Goal: Task Accomplishment & Management: Use online tool/utility

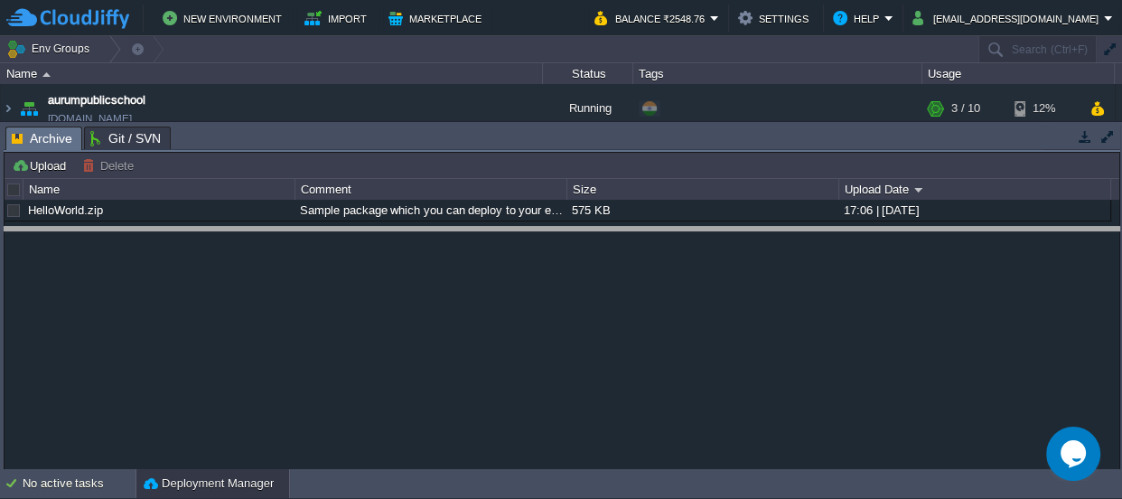
drag, startPoint x: 509, startPoint y: 135, endPoint x: 463, endPoint y: 491, distance: 358.8
click at [464, 498] on html "New Environment Import Marketplace Bonus ₹0.00 Upgrade Account Balance ₹2548.76…" at bounding box center [561, 249] width 1122 height 499
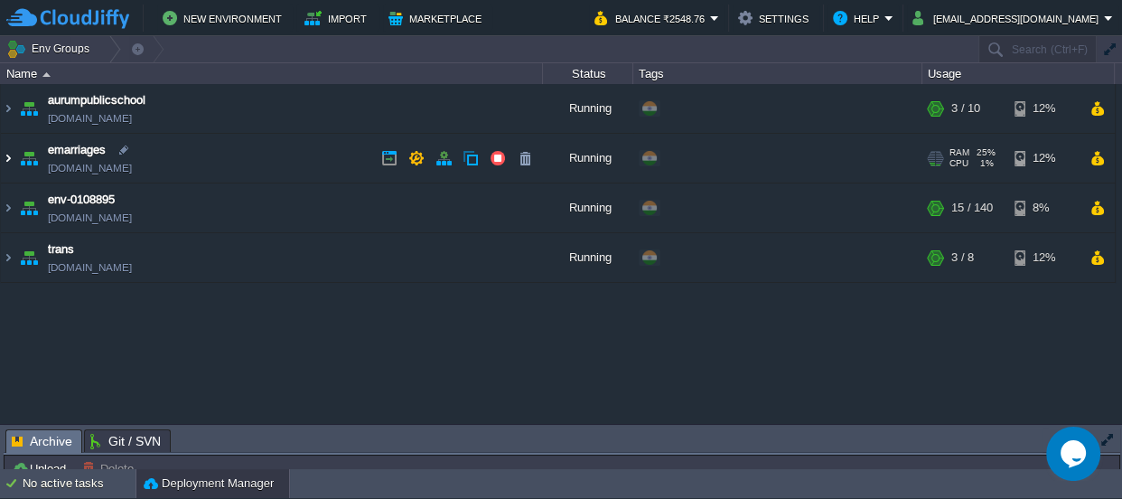
click at [7, 158] on img at bounding box center [8, 158] width 14 height 49
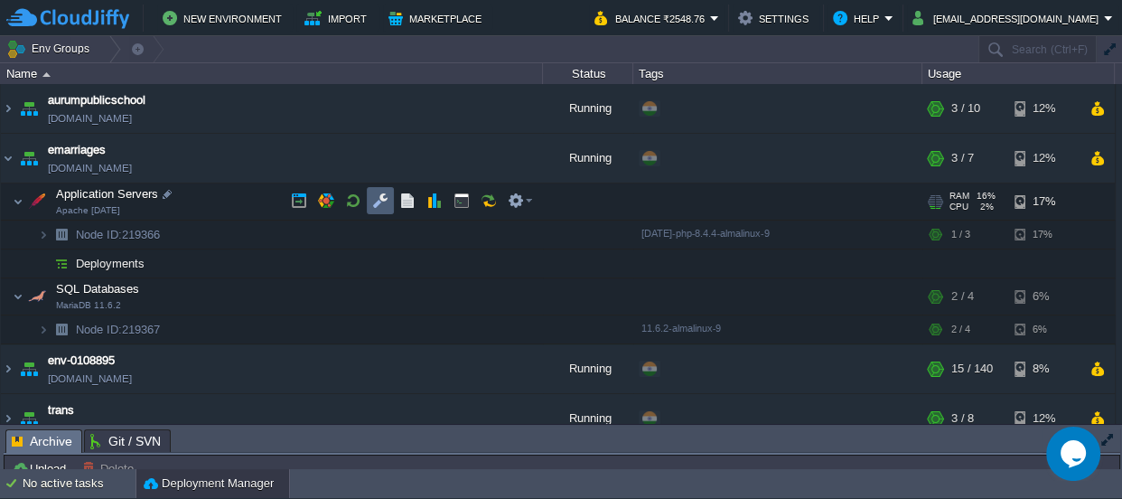
click at [381, 198] on button "button" at bounding box center [380, 200] width 16 height 16
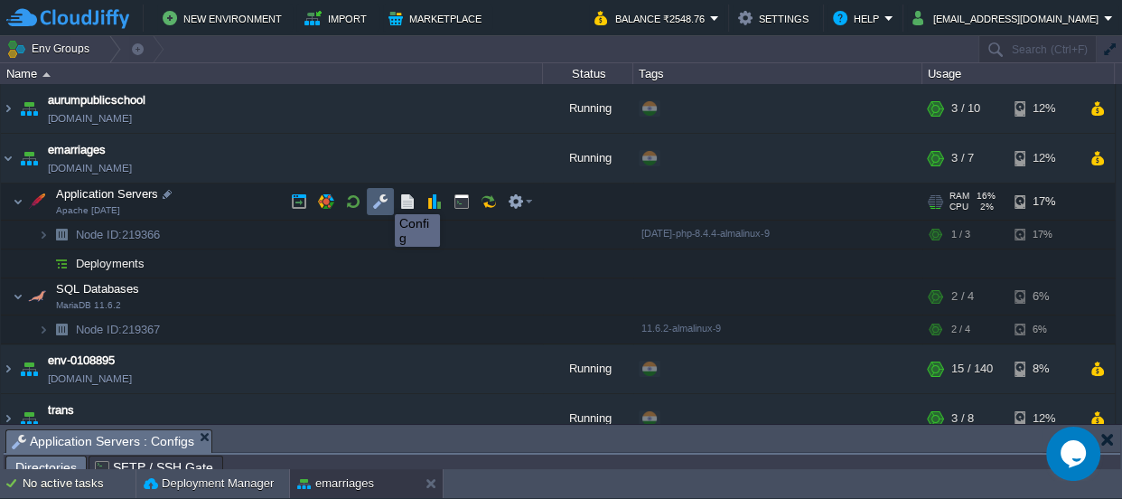
scroll to position [30, 0]
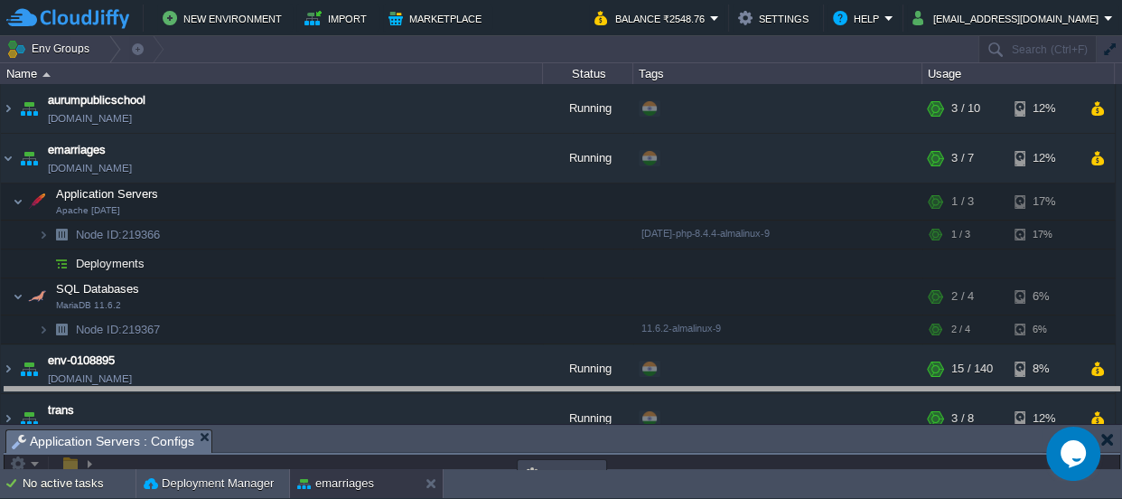
drag, startPoint x: 451, startPoint y: 441, endPoint x: 451, endPoint y: -99, distance: 540.2
click at [451, 0] on html "New Environment Import Marketplace Bonus ₹0.00 Upgrade Account Balance ₹2548.76…" at bounding box center [561, 249] width 1122 height 499
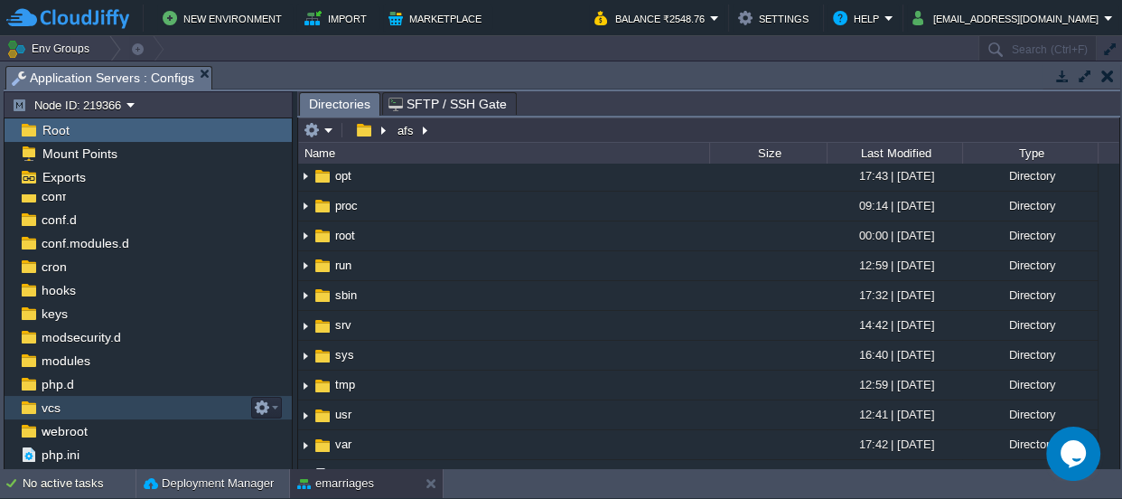
scroll to position [50, 0]
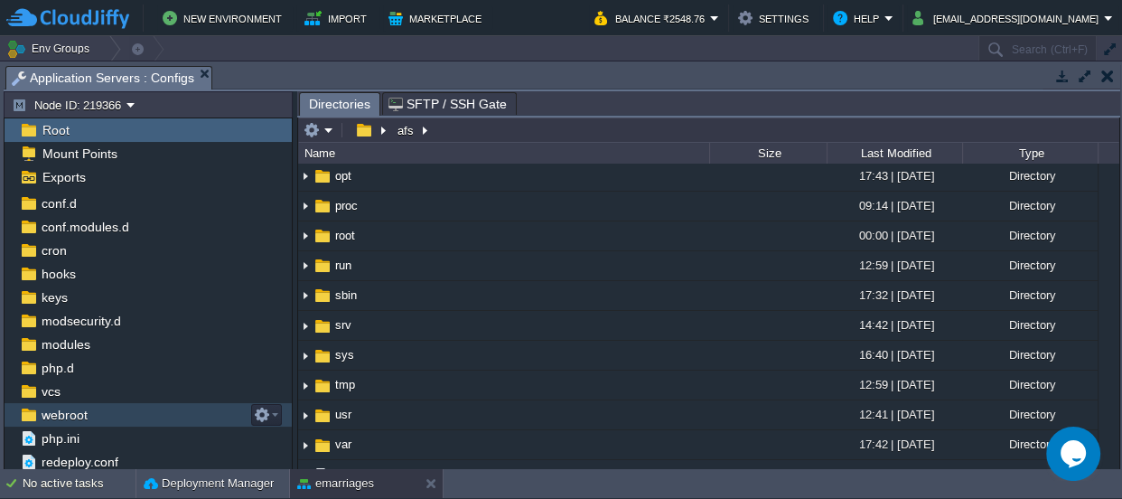
click at [79, 408] on span "webroot" at bounding box center [64, 414] width 52 height 16
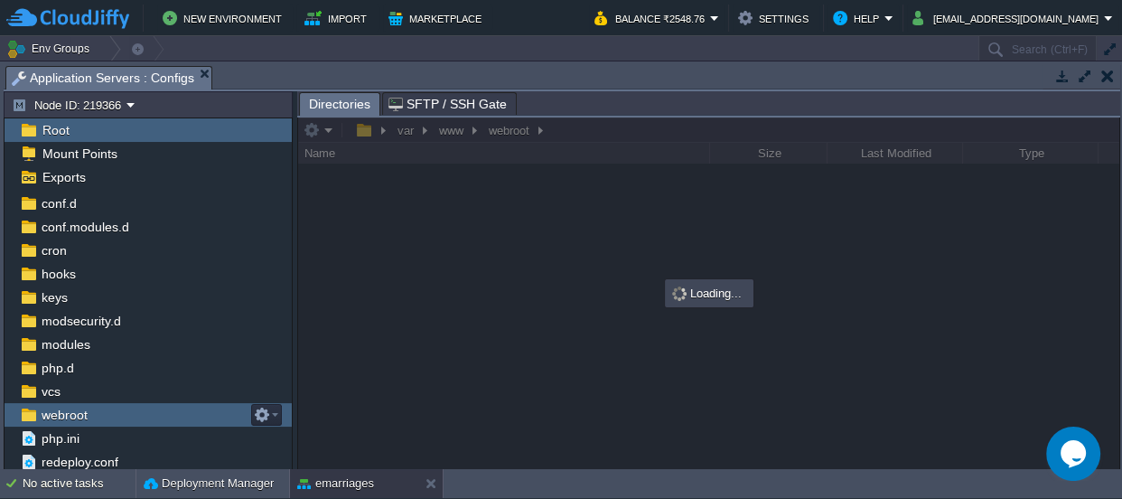
scroll to position [0, 0]
click at [79, 408] on span "webroot" at bounding box center [64, 414] width 52 height 16
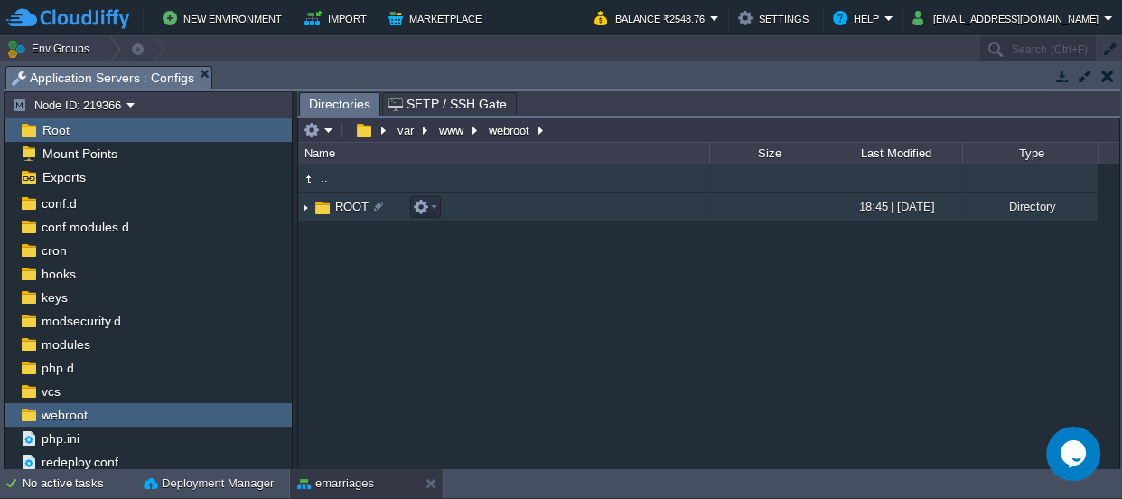
click at [334, 201] on span "ROOT" at bounding box center [351, 206] width 39 height 15
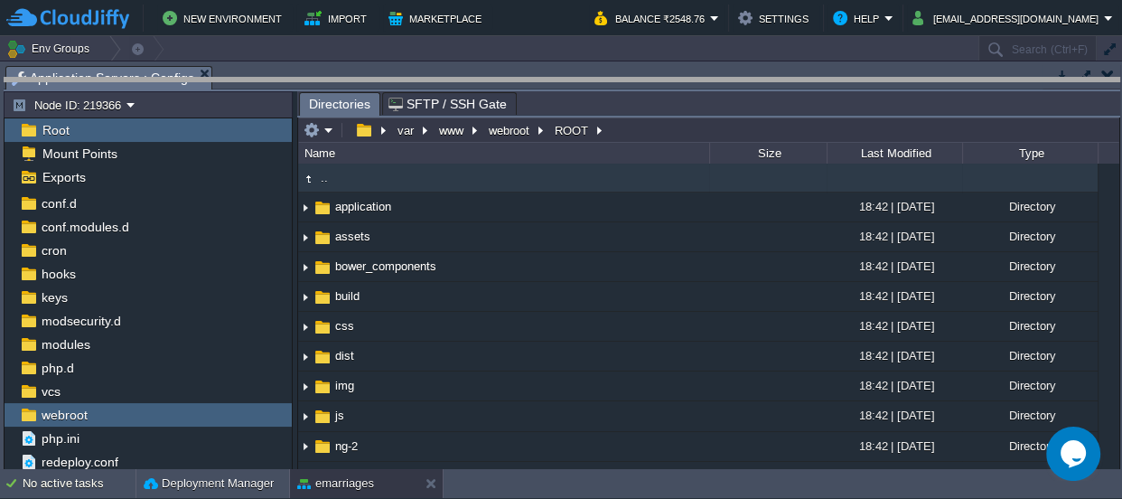
drag, startPoint x: 496, startPoint y: 72, endPoint x: 425, endPoint y: 491, distance: 425.2
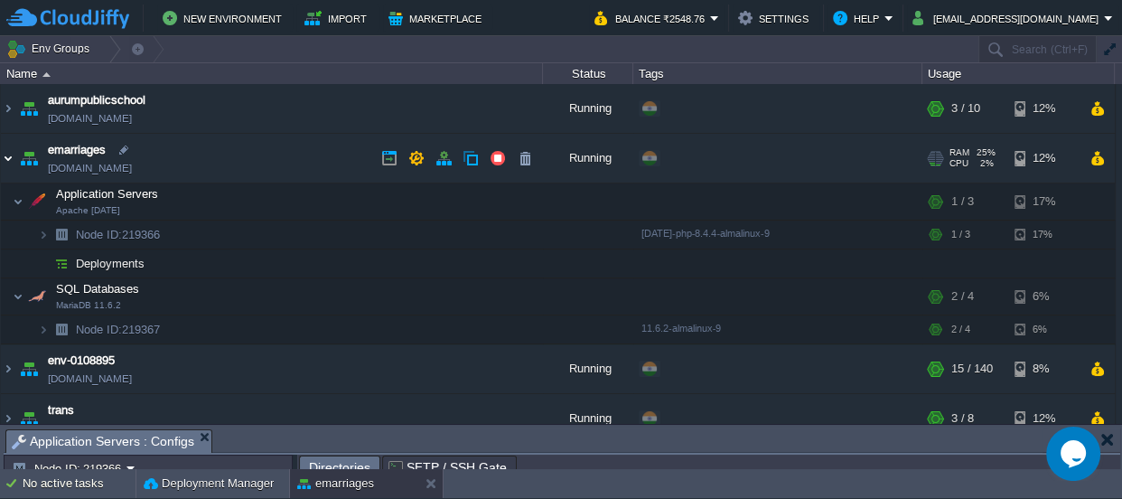
click at [5, 160] on img at bounding box center [8, 158] width 14 height 49
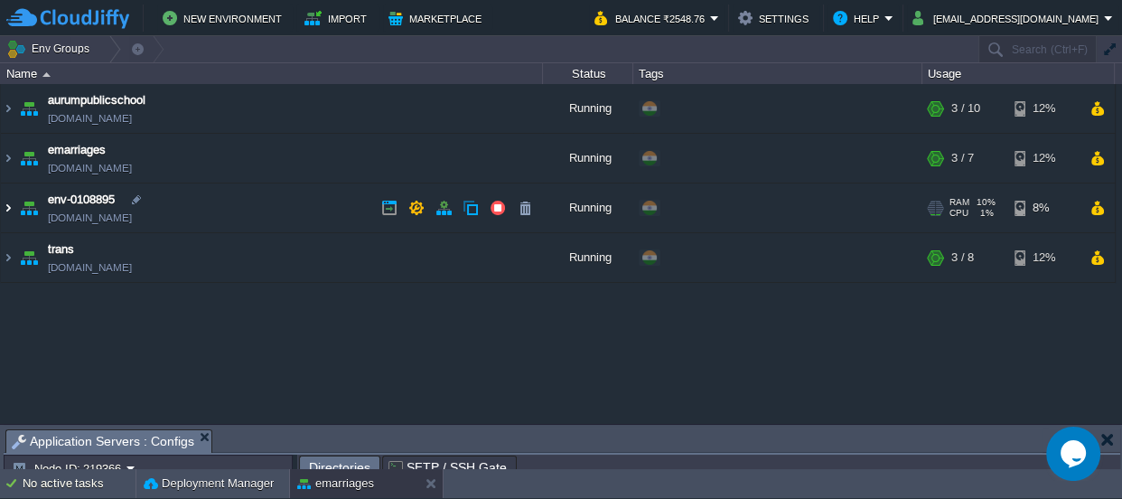
click at [9, 204] on img at bounding box center [8, 207] width 14 height 49
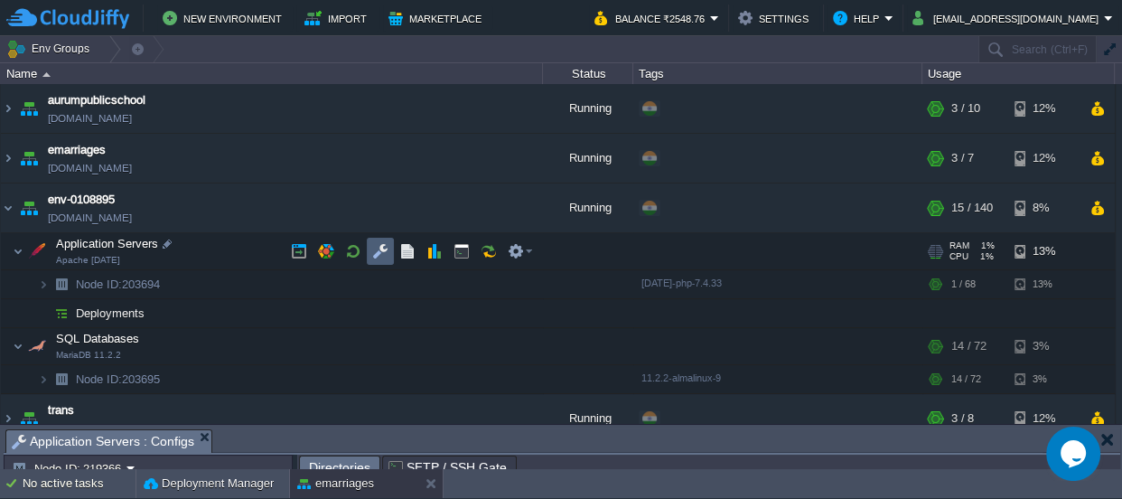
click at [375, 248] on button "button" at bounding box center [380, 251] width 16 height 16
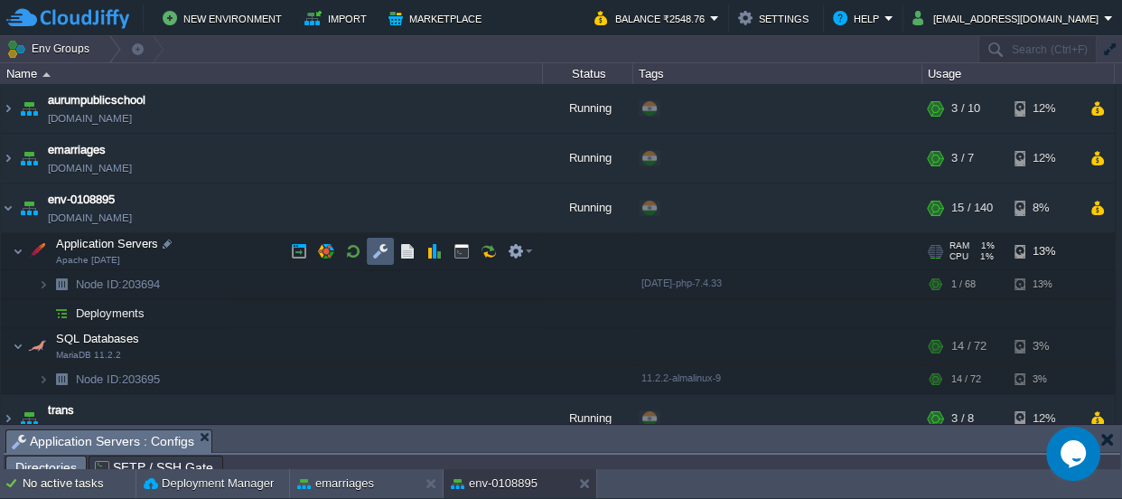
scroll to position [30, 0]
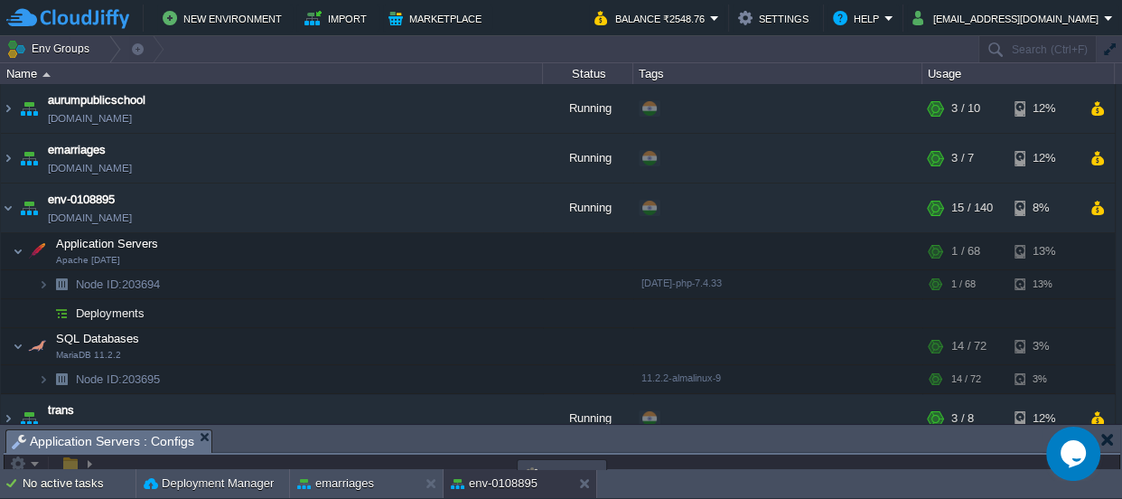
drag, startPoint x: 473, startPoint y: 447, endPoint x: 472, endPoint y: -63, distance: 510.4
click at [472, 0] on html "New Environment Import Marketplace Bonus ₹0.00 Upgrade Account Balance ₹2548.76…" at bounding box center [561, 249] width 1122 height 499
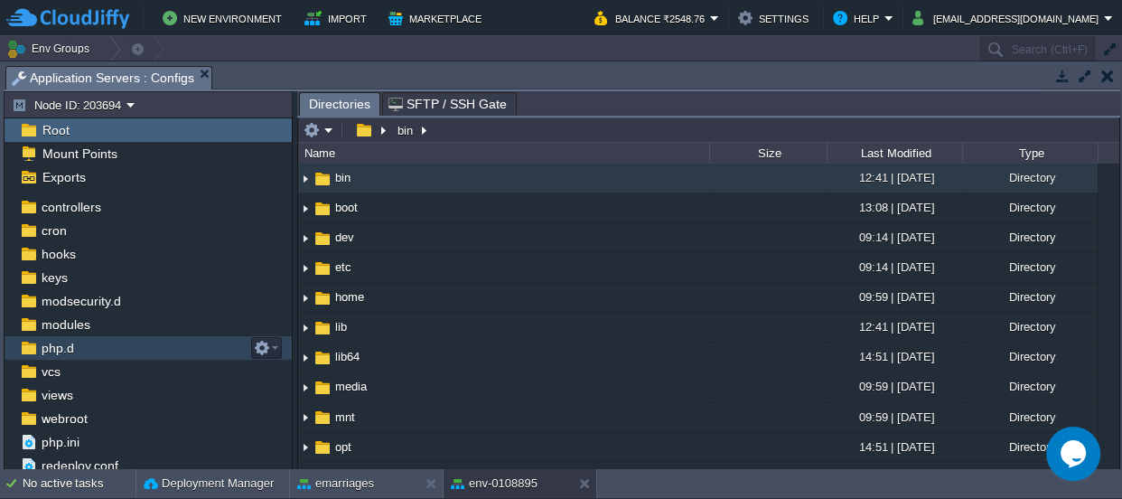
scroll to position [97, 0]
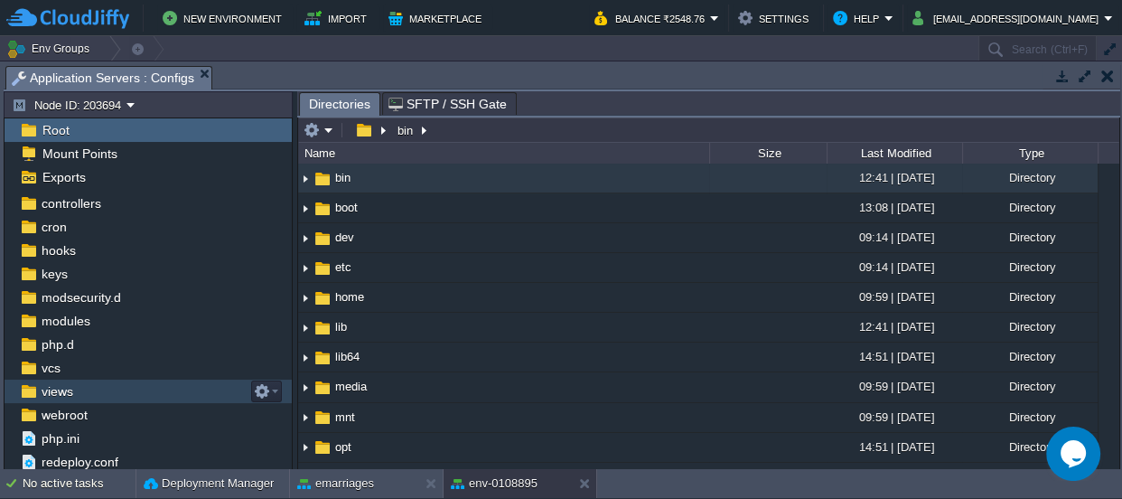
click at [61, 387] on span "views" at bounding box center [57, 391] width 38 height 16
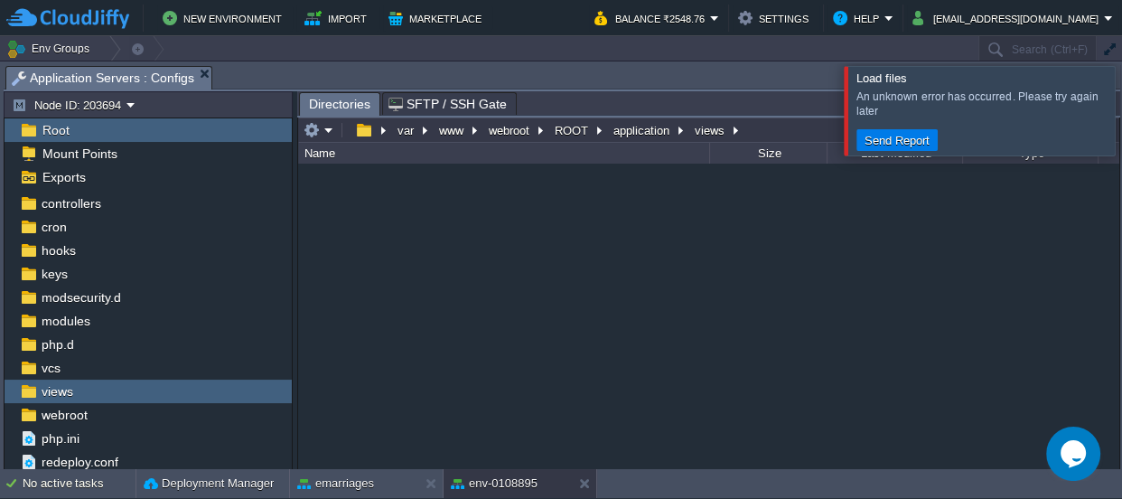
click at [1121, 112] on div at bounding box center [1144, 110] width 0 height 89
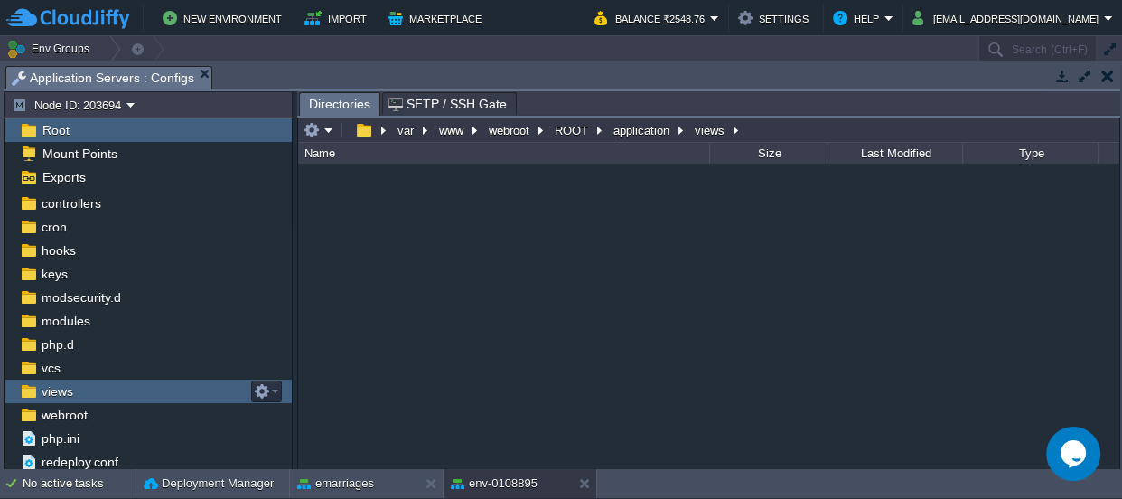
click at [54, 391] on span "views" at bounding box center [57, 391] width 38 height 16
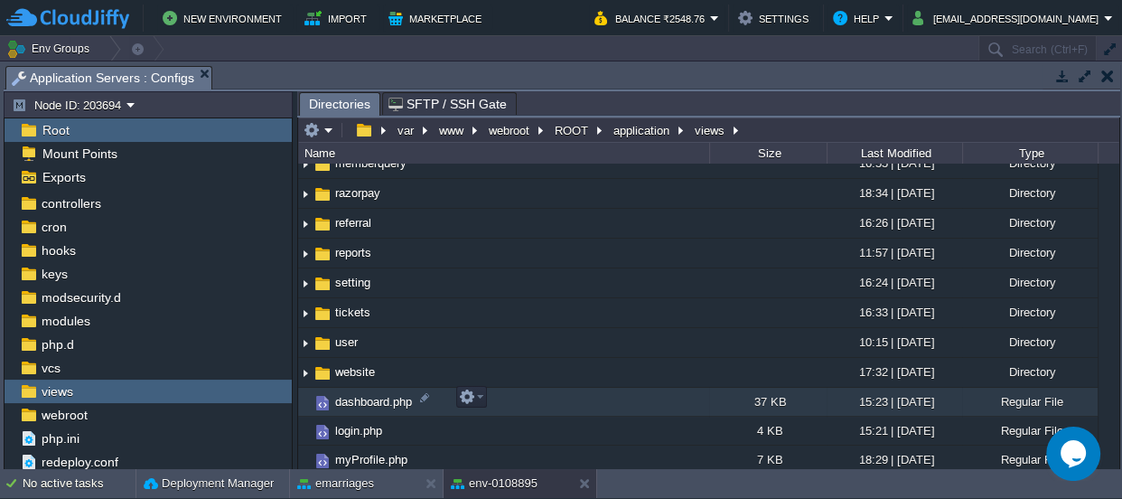
scroll to position [492, 0]
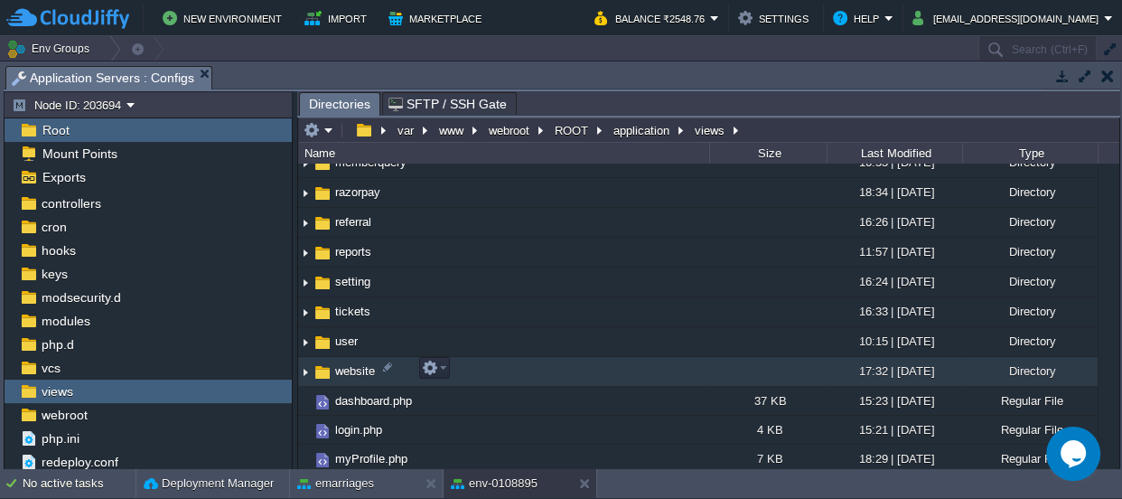
click at [346, 369] on span "website" at bounding box center [354, 370] width 45 height 15
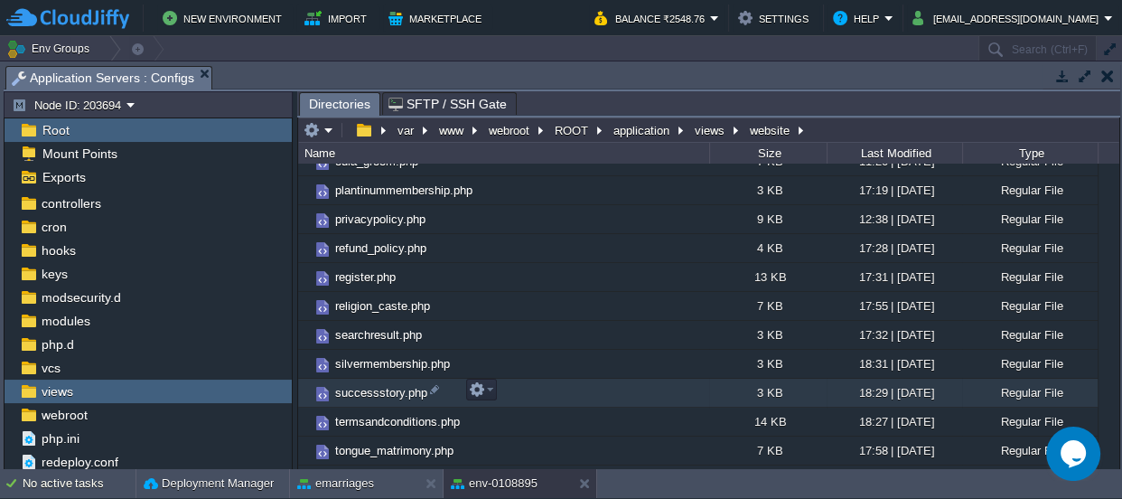
scroll to position [760, 0]
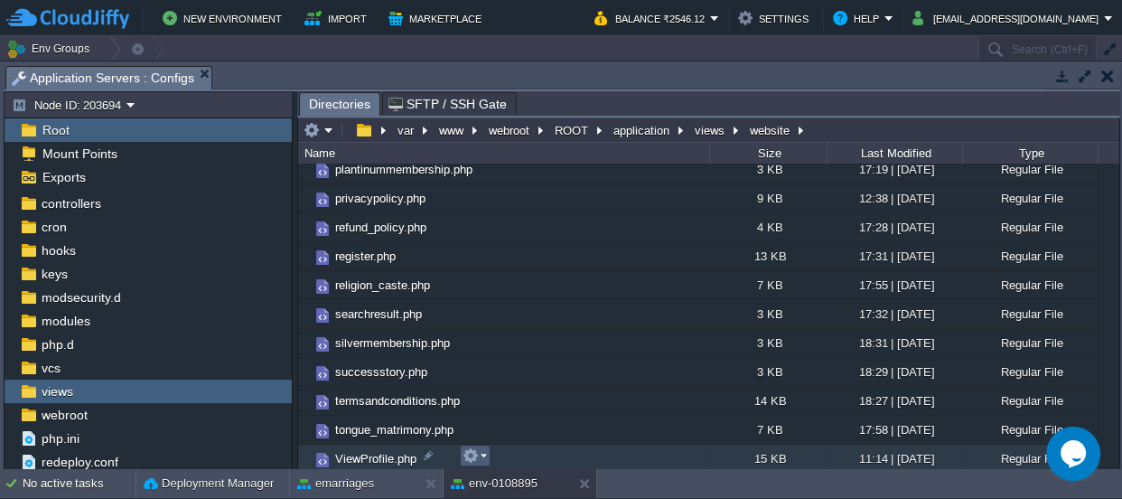
click at [481, 453] on em at bounding box center [475, 455] width 24 height 16
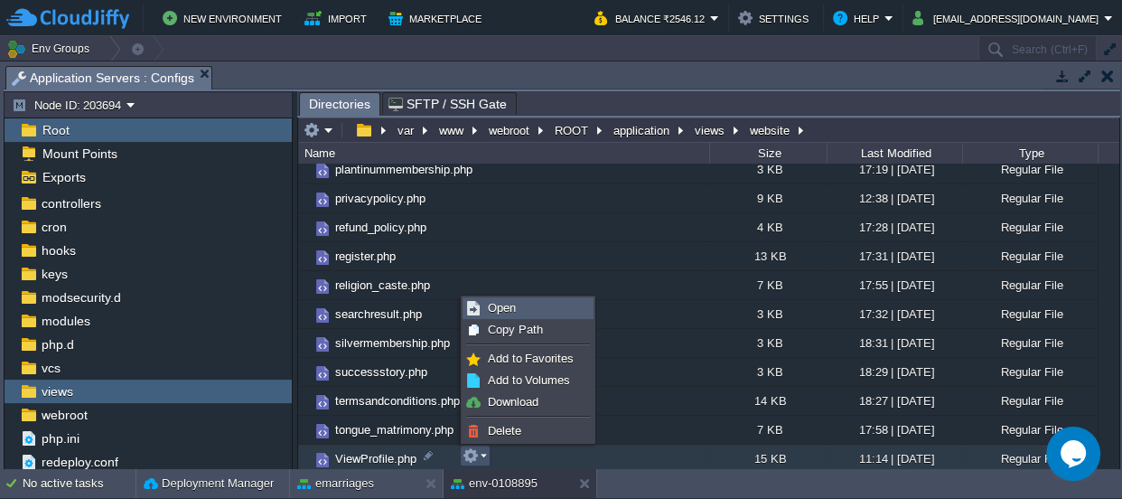
click at [509, 298] on link "Open" at bounding box center [527, 308] width 129 height 20
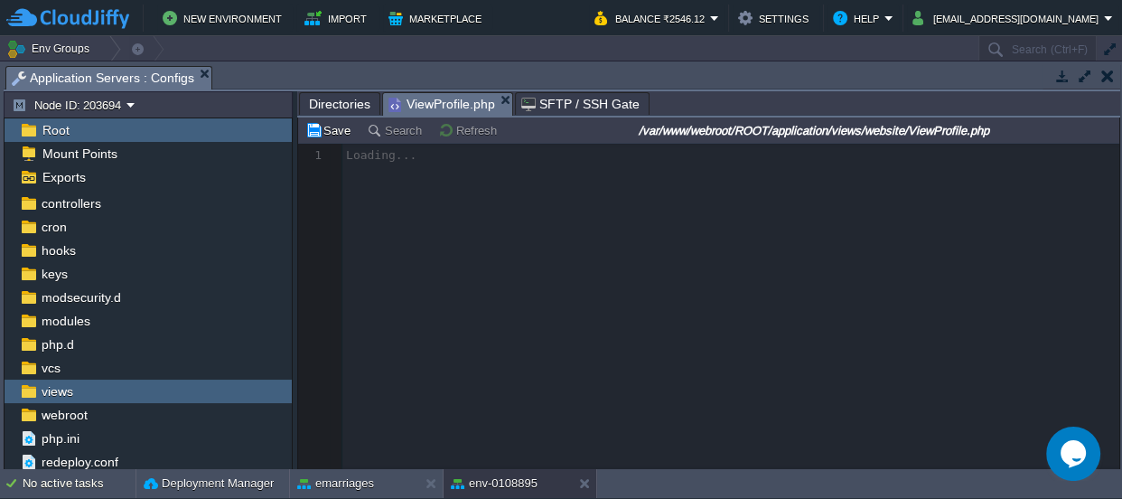
scroll to position [5, 0]
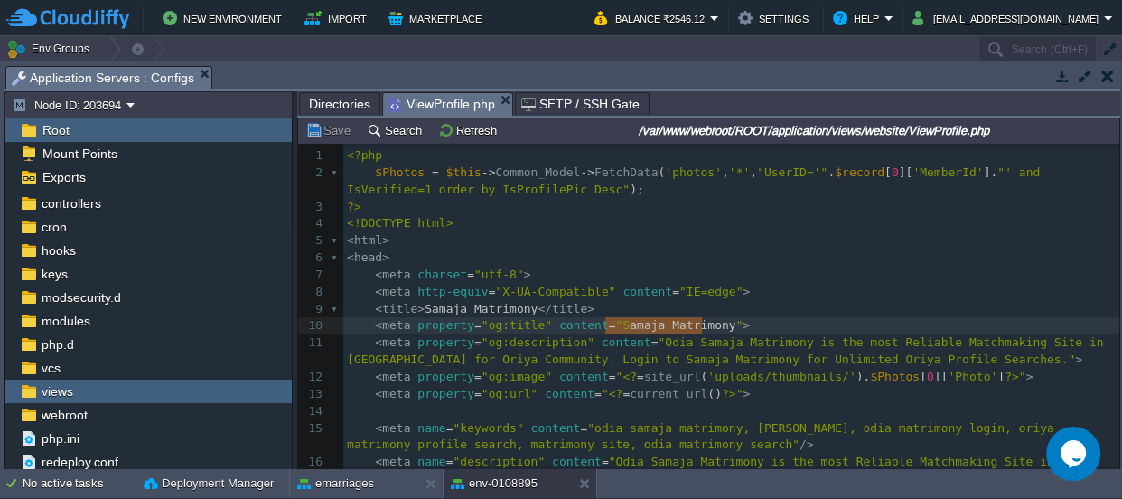
type textarea "Samaja Matrimony"
drag, startPoint x: 700, startPoint y: 323, endPoint x: 601, endPoint y: 322, distance: 99.4
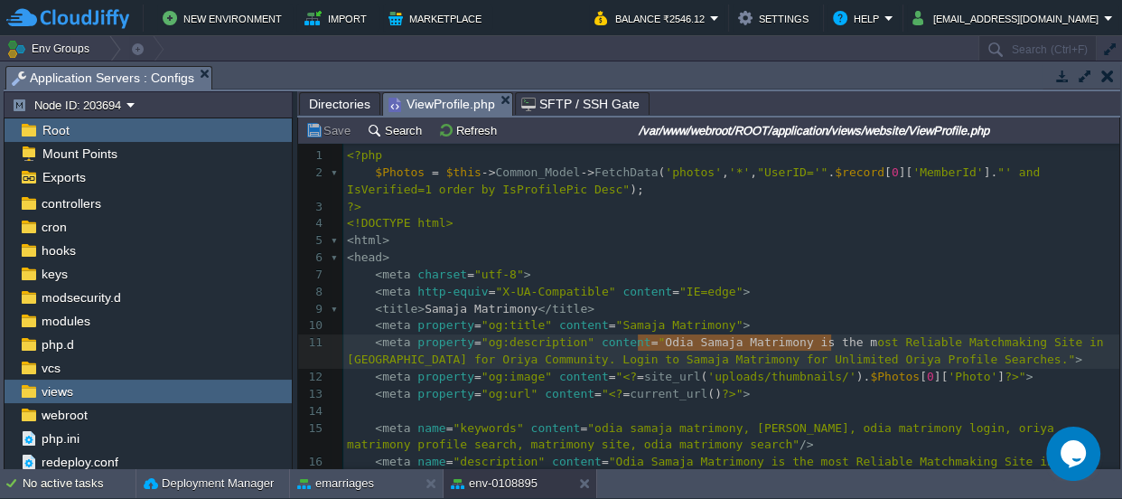
type textarea "Odia Samaja Matrimony is the most Reliable Matchmaking Site in [GEOGRAPHIC_DATA…"
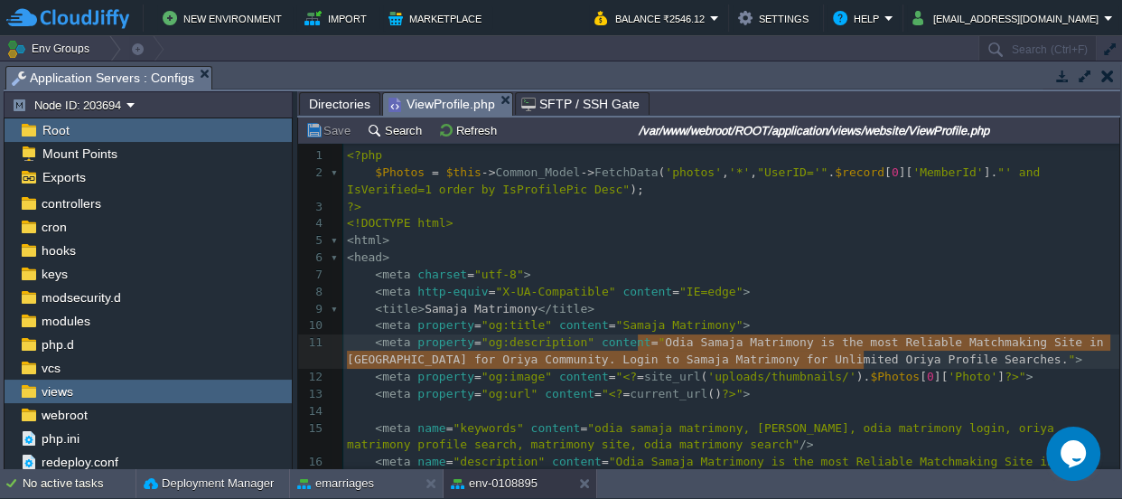
drag, startPoint x: 635, startPoint y: 340, endPoint x: 860, endPoint y: 356, distance: 225.5
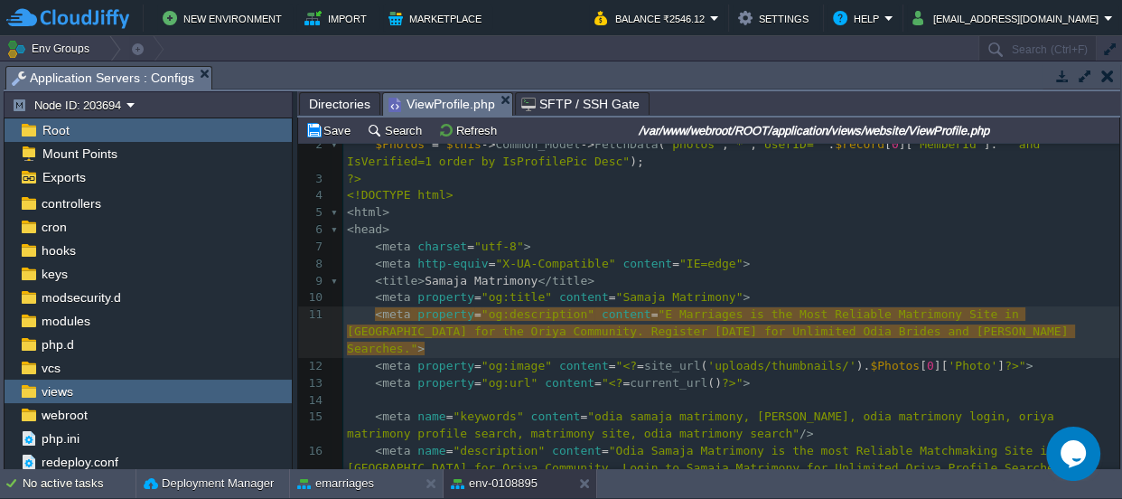
scroll to position [26, 0]
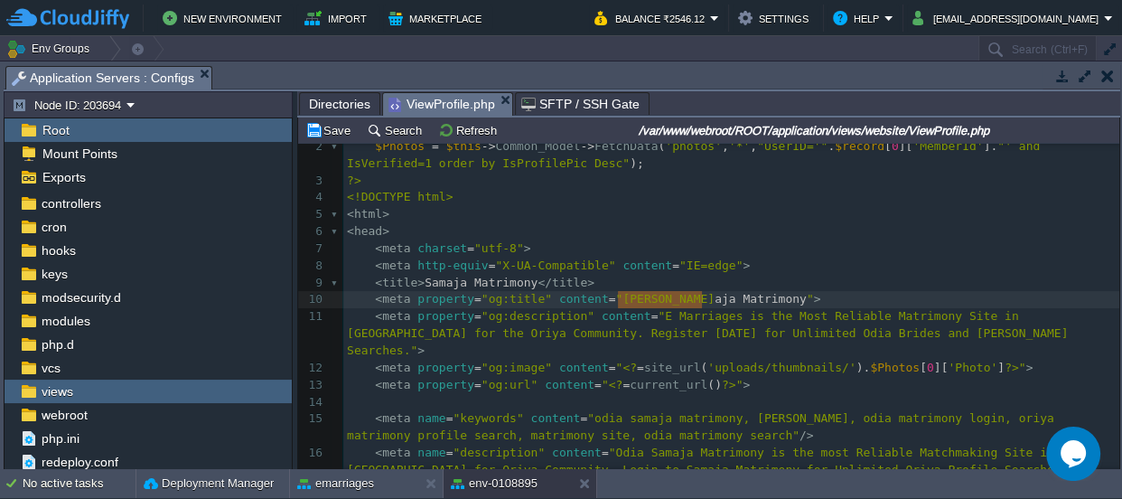
type textarea "Samaja Matrimony"
drag, startPoint x: 702, startPoint y: 295, endPoint x: 614, endPoint y: 294, distance: 87.6
paste textarea
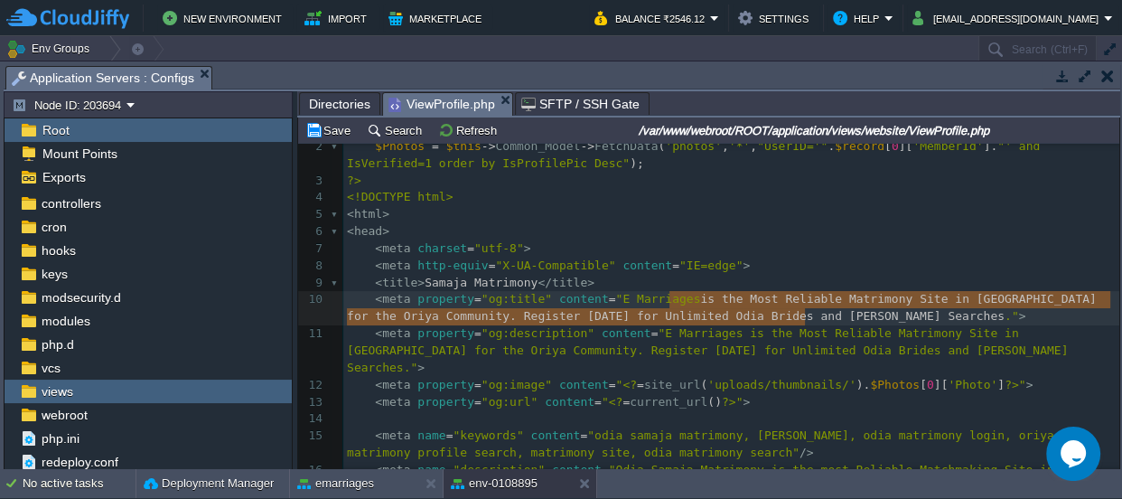
type textarea "is the Most Reliable Matrimony Site in [GEOGRAPHIC_DATA] for the Oriya Communit…"
drag, startPoint x: 668, startPoint y: 293, endPoint x: 809, endPoint y: 315, distance: 143.6
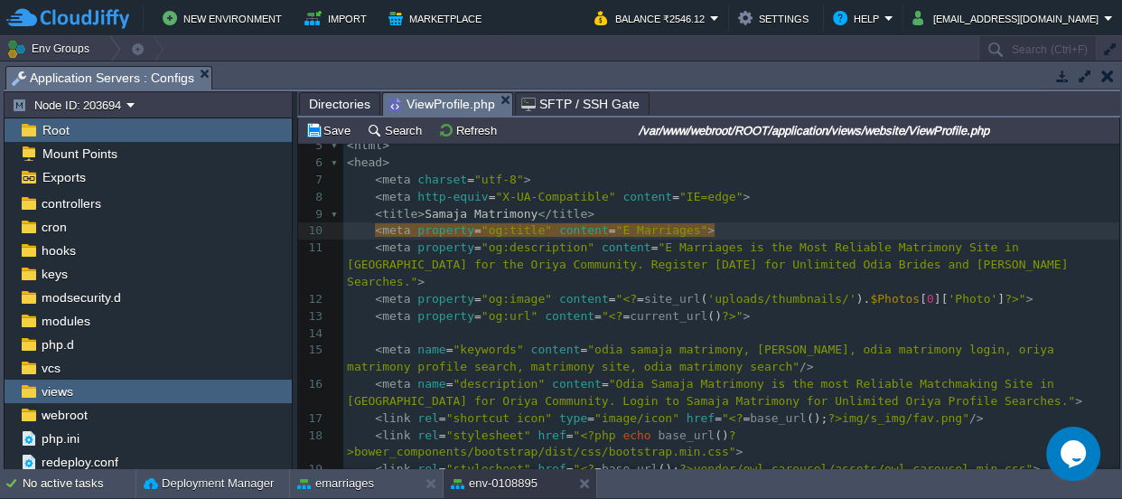
scroll to position [190, 0]
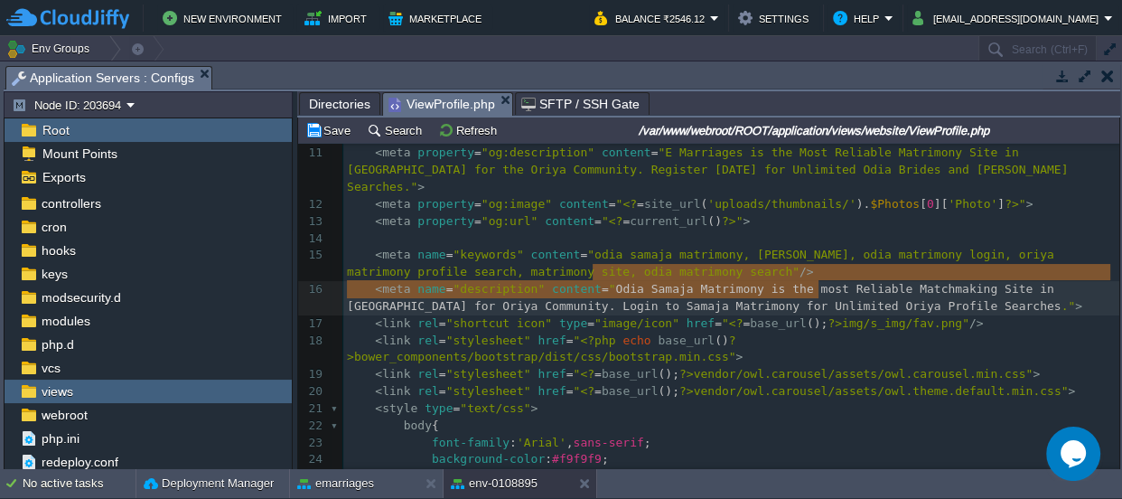
type textarea "Odia Samaja Matrimony is the most Reliable Matchmaking Site in [GEOGRAPHIC_DATA…"
drag, startPoint x: 592, startPoint y: 270, endPoint x: 821, endPoint y: 291, distance: 230.4
paste textarea
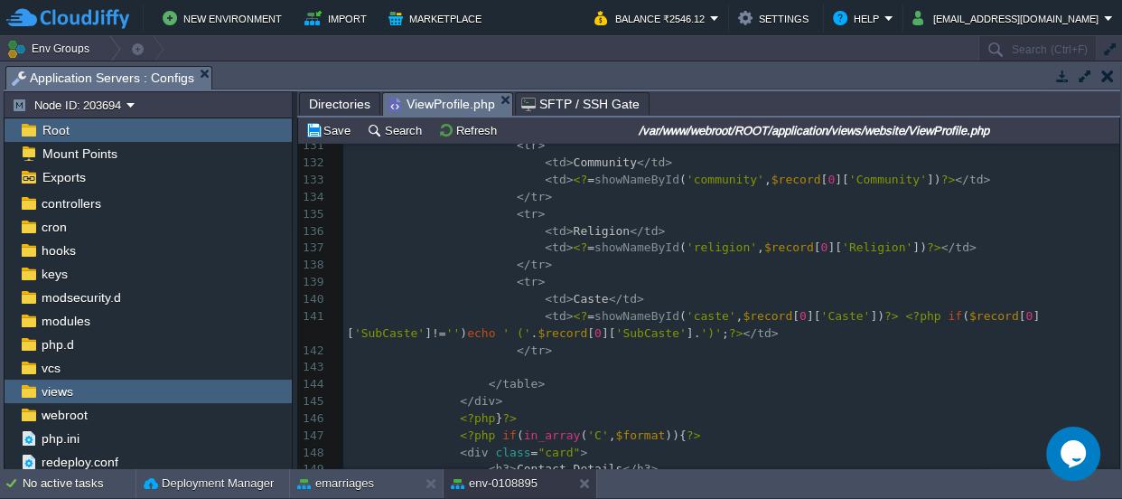
scroll to position [2325, 0]
click at [340, 128] on button "Save" at bounding box center [330, 130] width 51 height 16
